Goal: Task Accomplishment & Management: Manage account settings

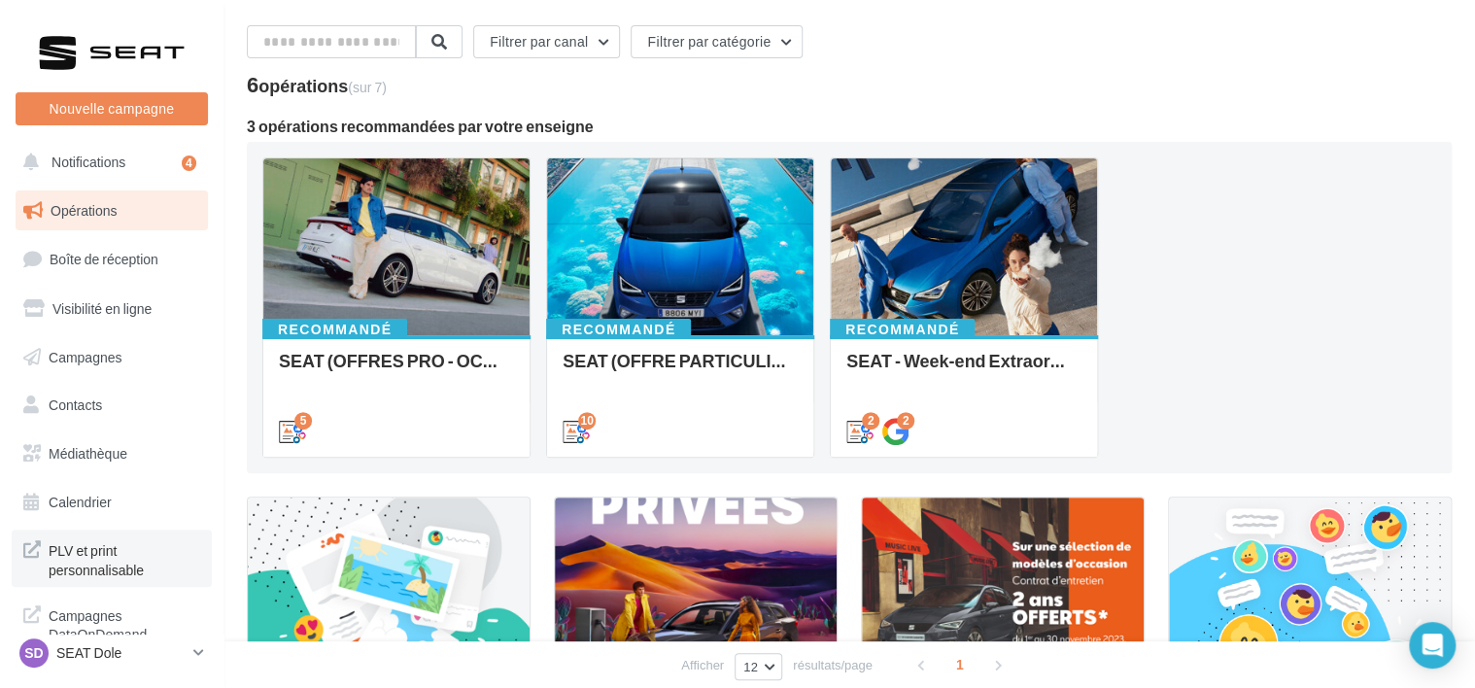
scroll to position [346, 0]
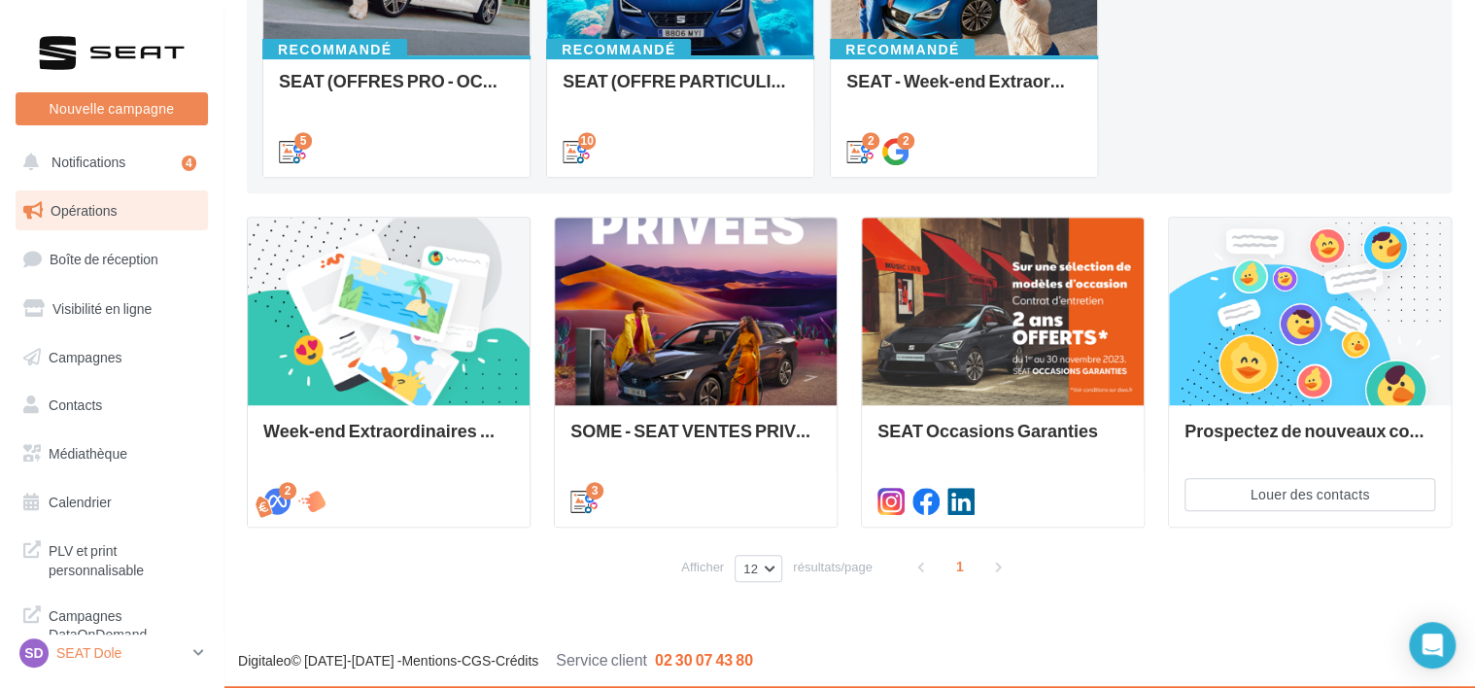
click at [71, 651] on p "SEAT Dole" at bounding box center [120, 652] width 129 height 19
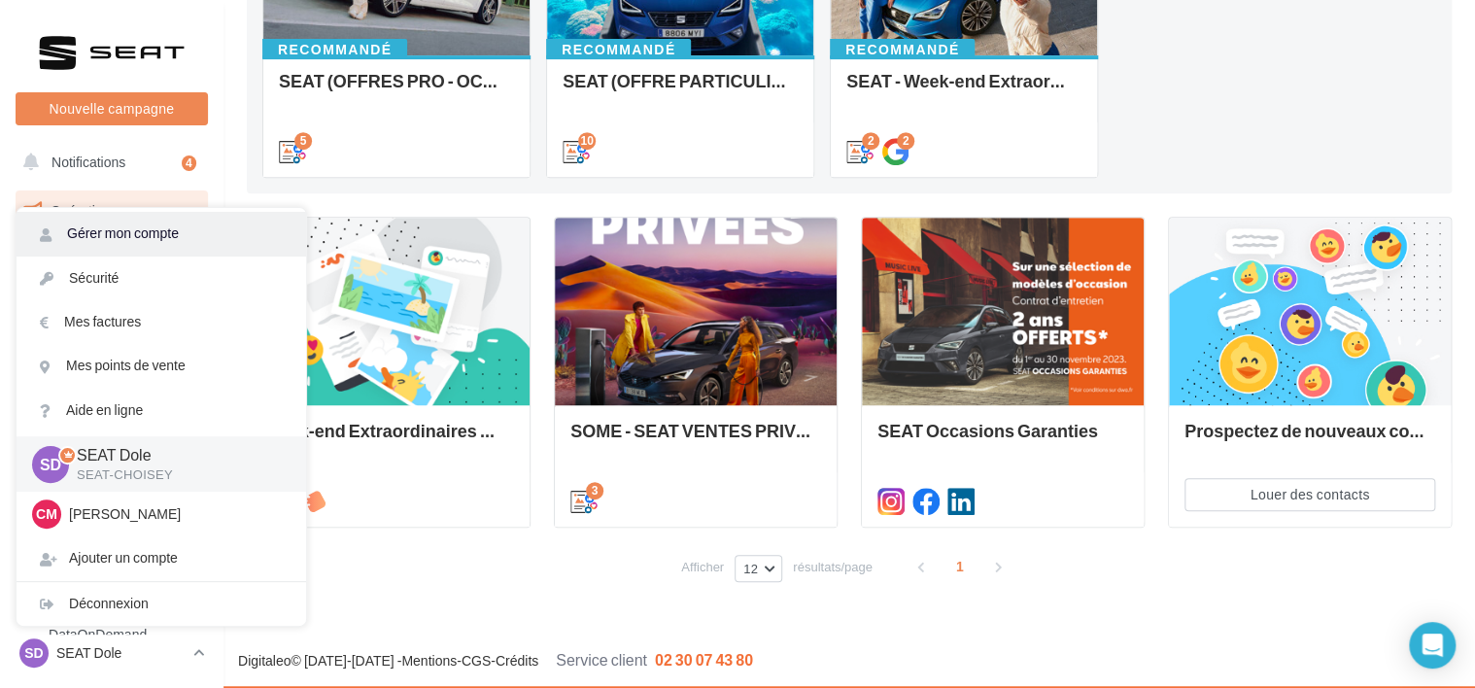
click at [167, 233] on link "Gérer mon compte" at bounding box center [162, 234] width 290 height 44
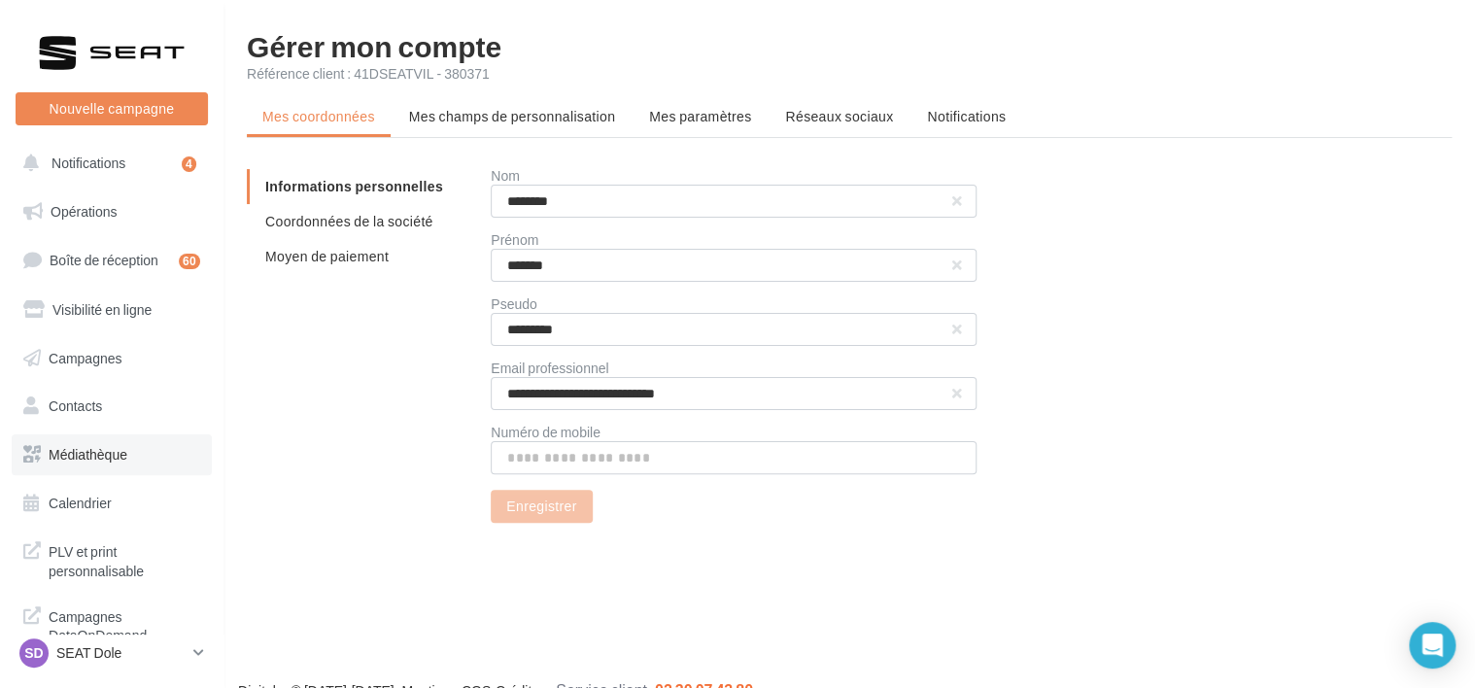
scroll to position [4, 0]
click at [75, 664] on div "SD SEAT Dole SEAT-CHOISEY" at bounding box center [102, 652] width 166 height 29
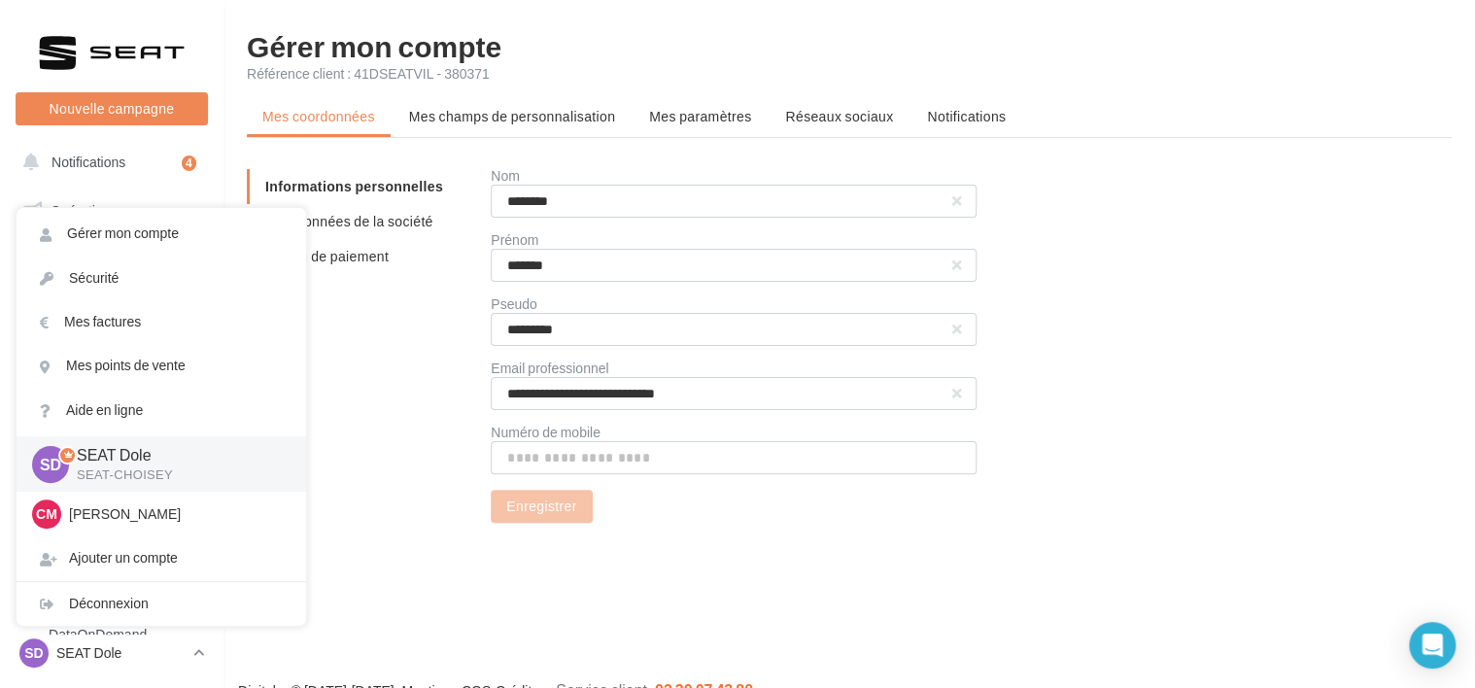
click at [1364, 169] on div "**********" at bounding box center [971, 346] width 961 height 354
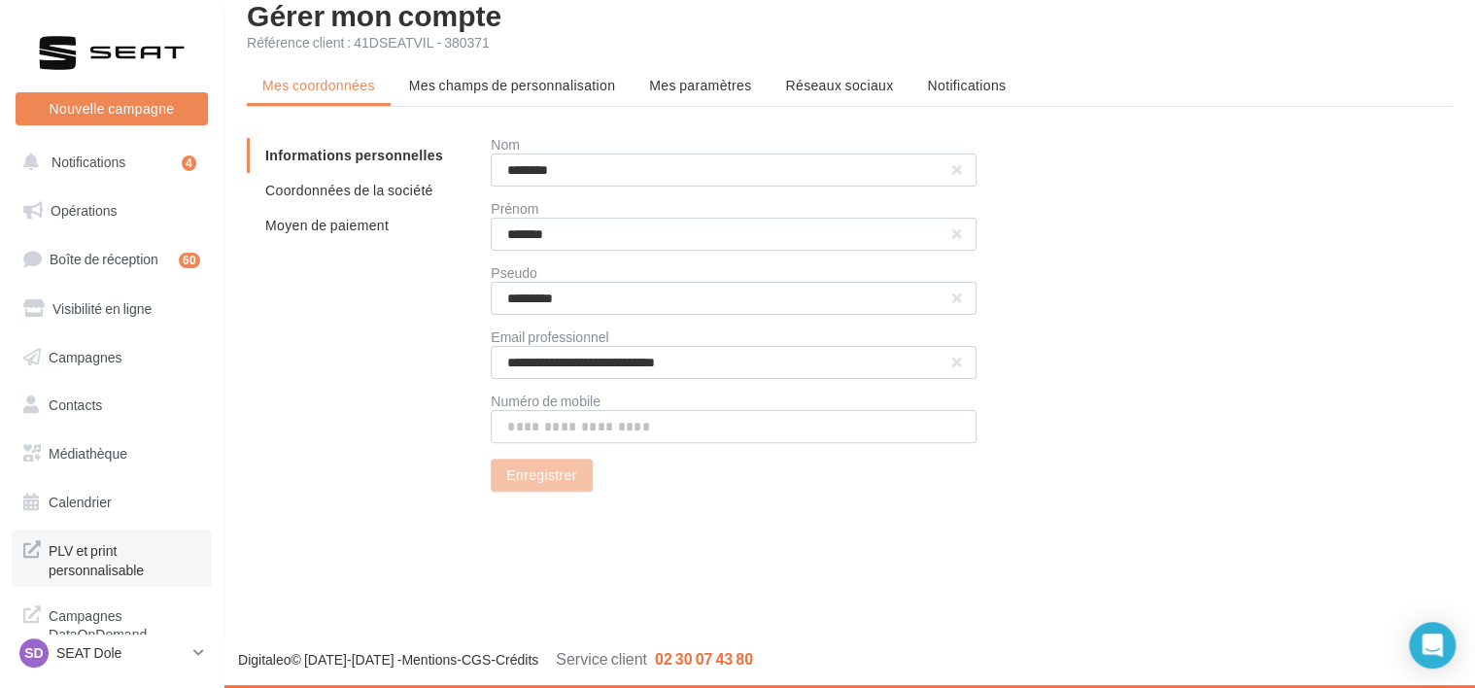
click at [104, 552] on span "PLV et print personnalisable" at bounding box center [125, 558] width 152 height 42
